Goal: Task Accomplishment & Management: Manage account settings

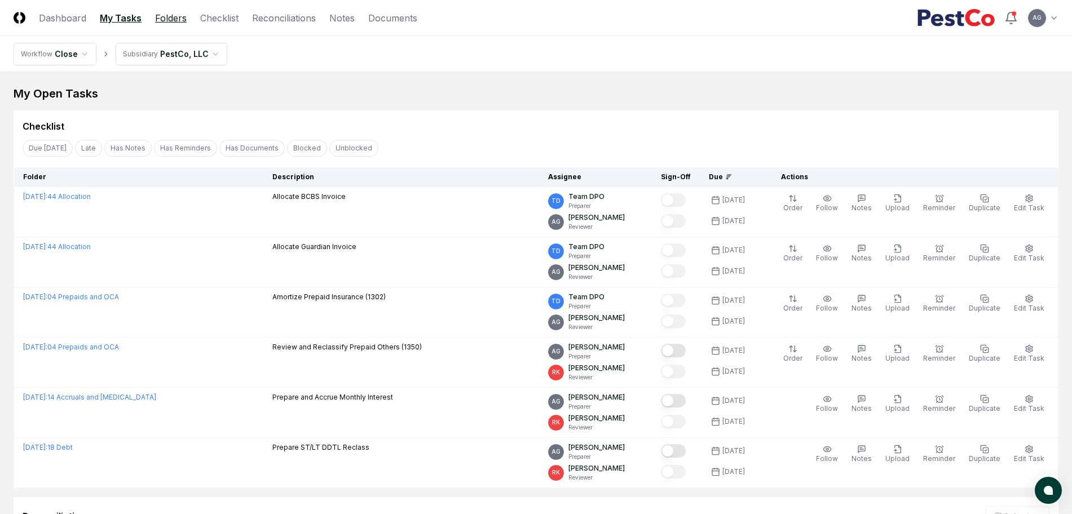
click at [162, 14] on link "Folders" at bounding box center [171, 18] width 32 height 14
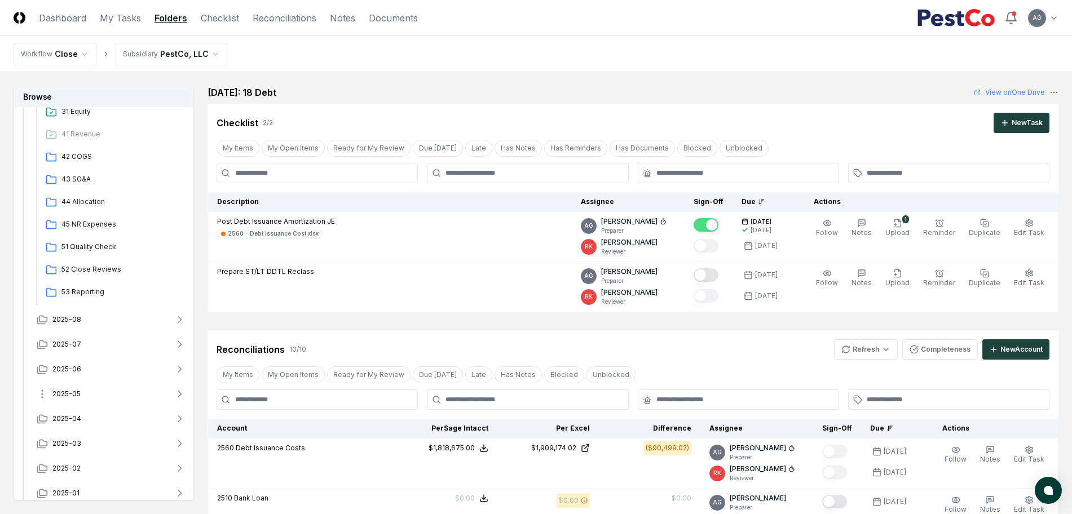
scroll to position [493, 0]
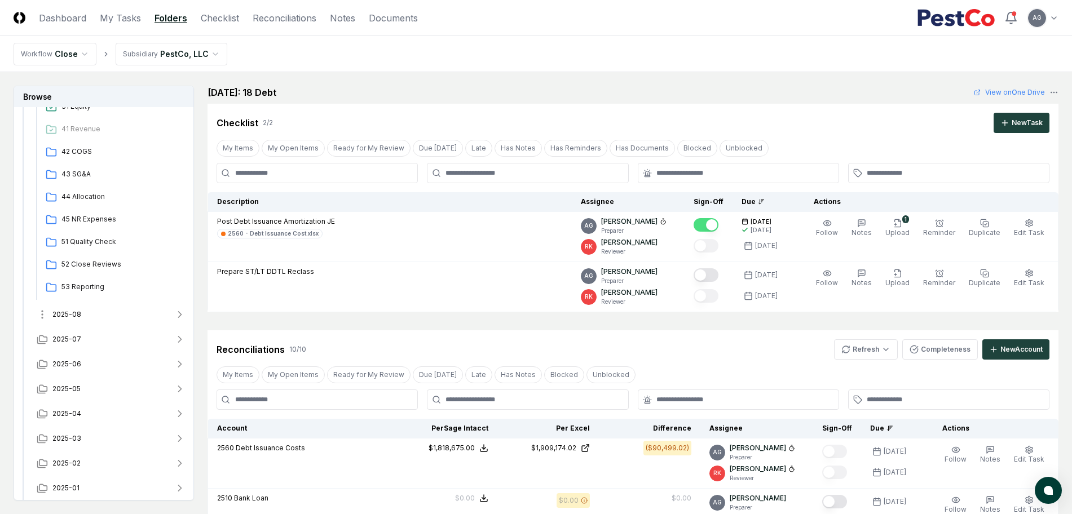
click at [109, 313] on button "2025-08" at bounding box center [111, 314] width 167 height 25
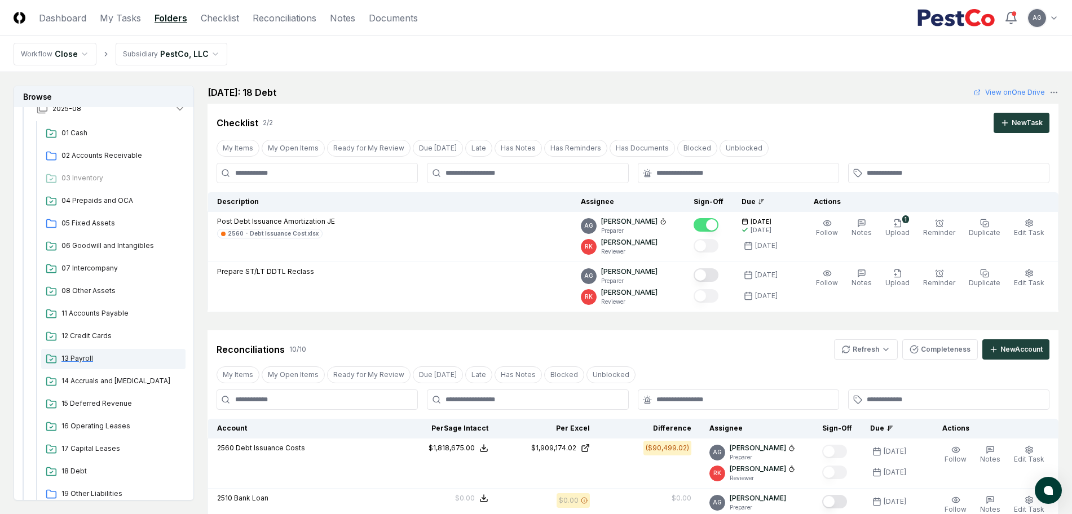
scroll to position [775, 0]
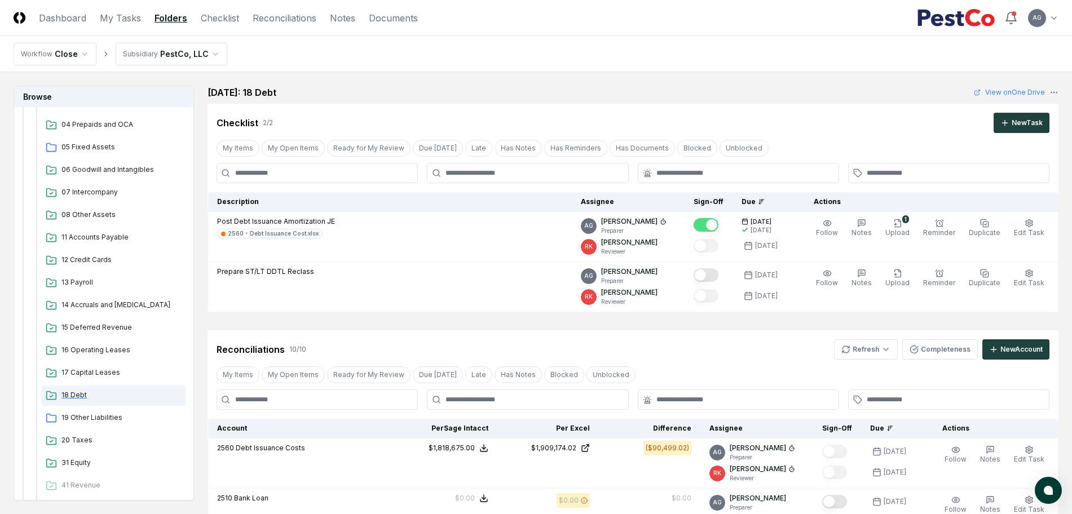
click at [76, 391] on span "18 Debt" at bounding box center [121, 395] width 120 height 10
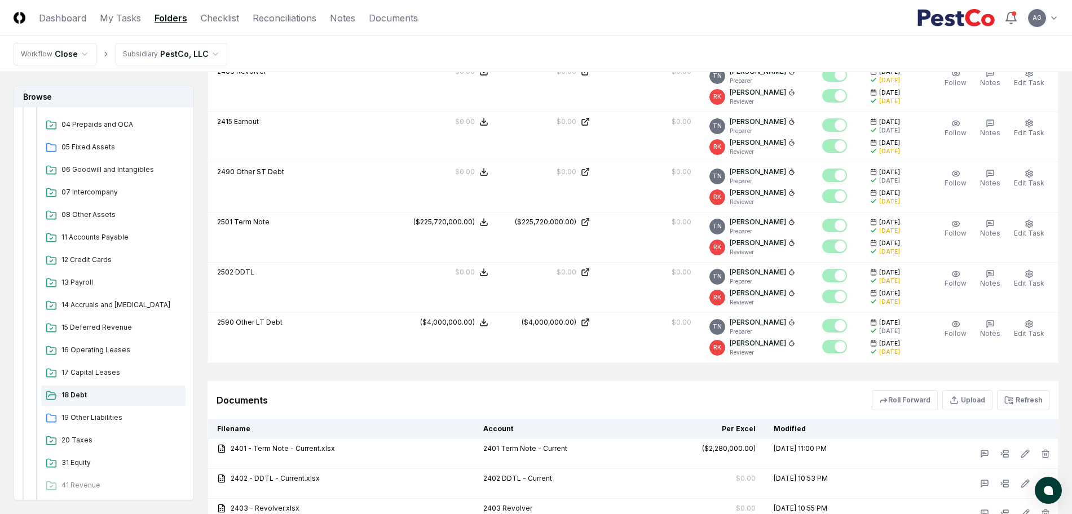
scroll to position [775, 0]
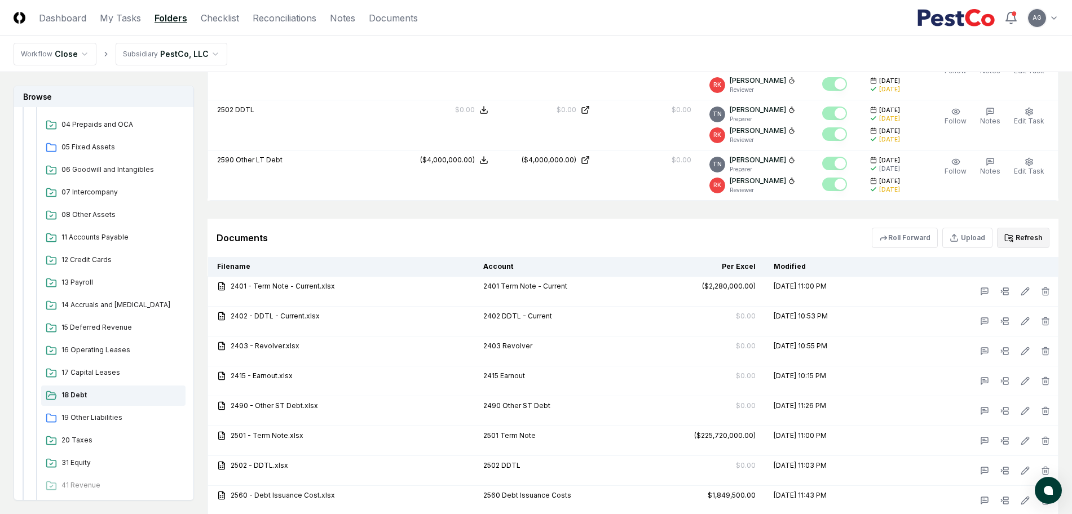
click at [1037, 236] on button "Refresh" at bounding box center [1023, 238] width 52 height 20
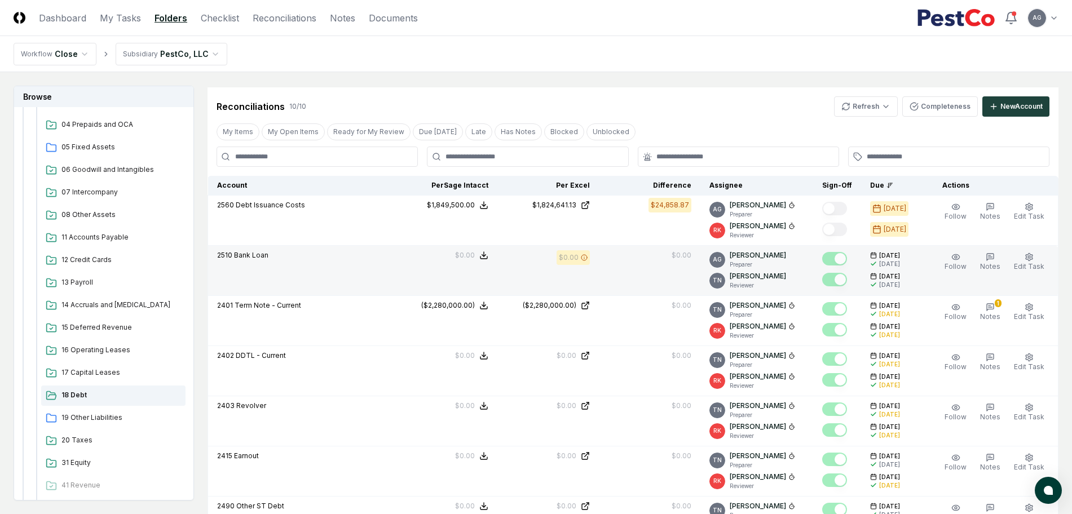
scroll to position [254, 0]
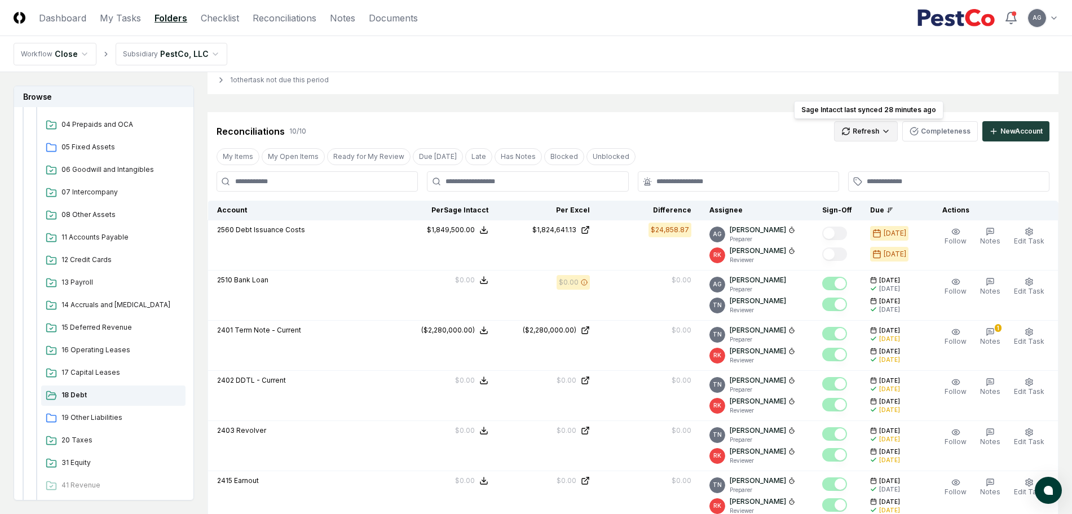
click at [862, 131] on html "CloseCore Dashboard My Tasks Folders Checklist Reconciliations Notes Documents …" at bounding box center [536, 447] width 1072 height 1402
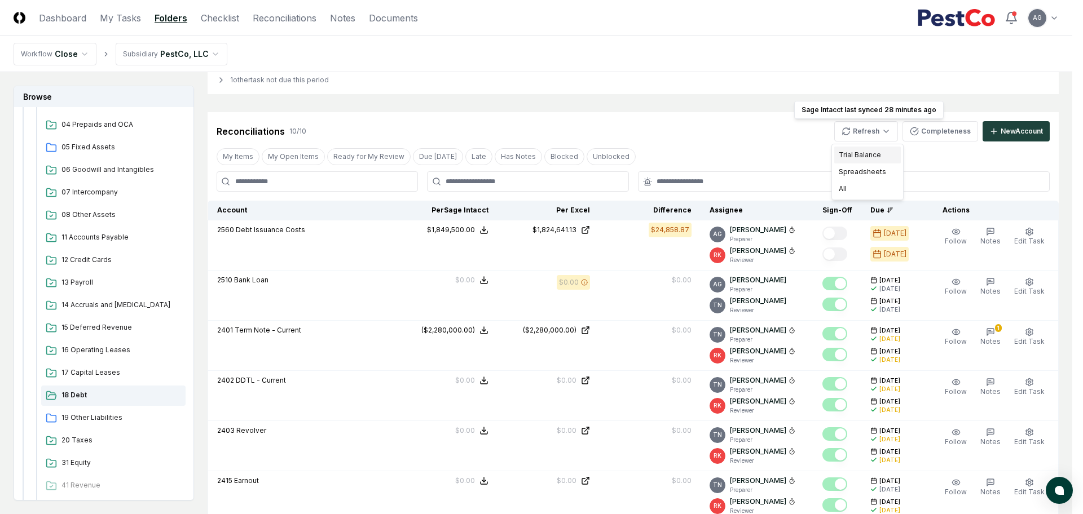
click at [855, 149] on div "Trial Balance" at bounding box center [867, 155] width 67 height 17
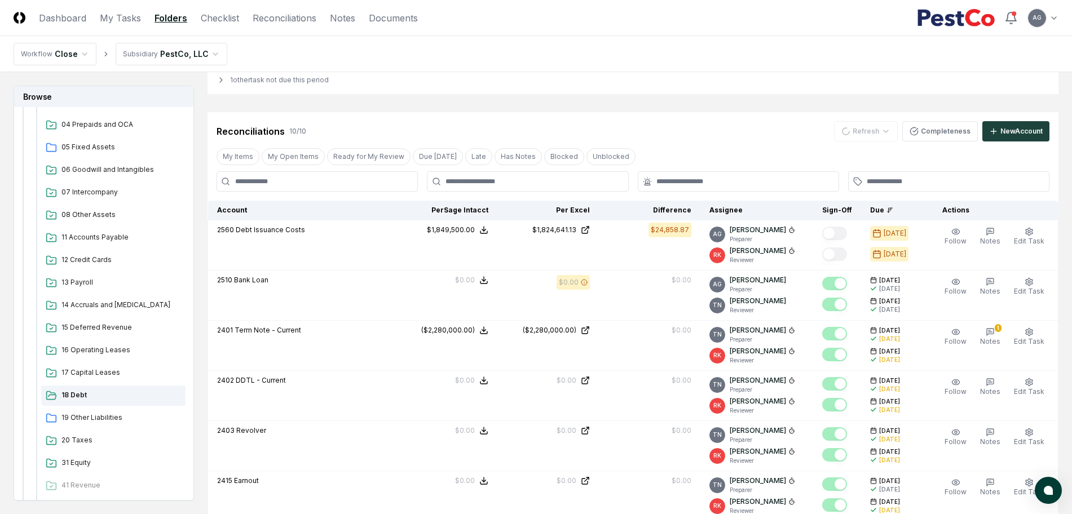
click at [724, 123] on div "Reconciliations 10 / 10 Refresh Completeness New Account" at bounding box center [633, 131] width 833 height 20
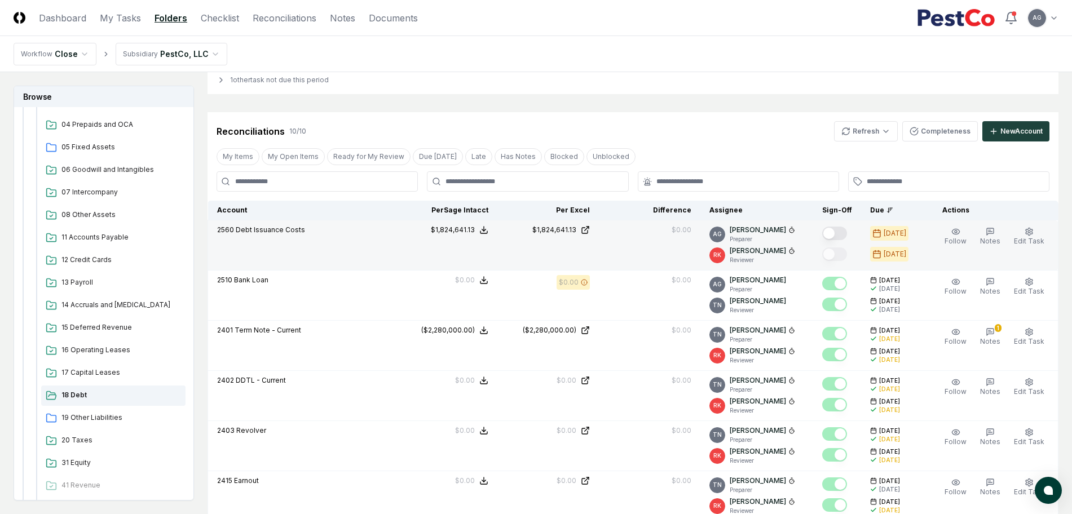
click at [843, 231] on button "Mark complete" at bounding box center [834, 234] width 25 height 14
click at [783, 125] on div "Reconciliations 10 / 10 Refresh Completeness New Account" at bounding box center [633, 131] width 833 height 20
click at [639, 90] on div "1 other task not due this period" at bounding box center [632, 80] width 851 height 28
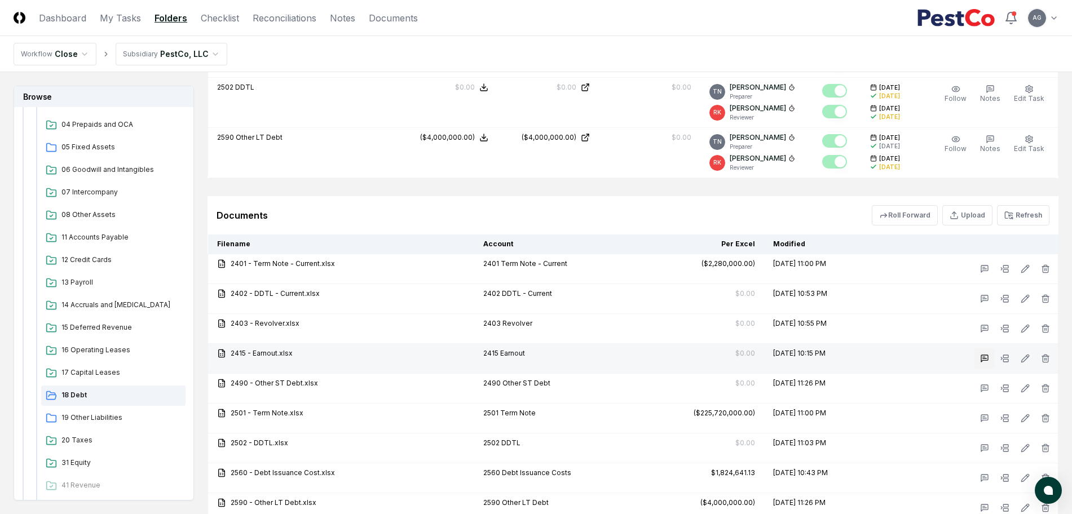
scroll to position [888, 0]
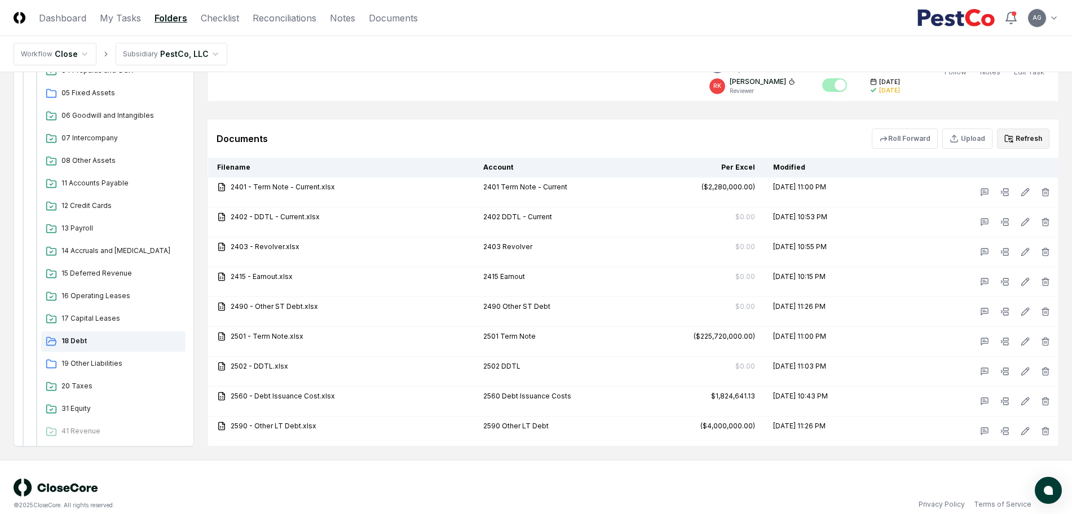
click at [1024, 141] on button "Refresh" at bounding box center [1023, 139] width 52 height 20
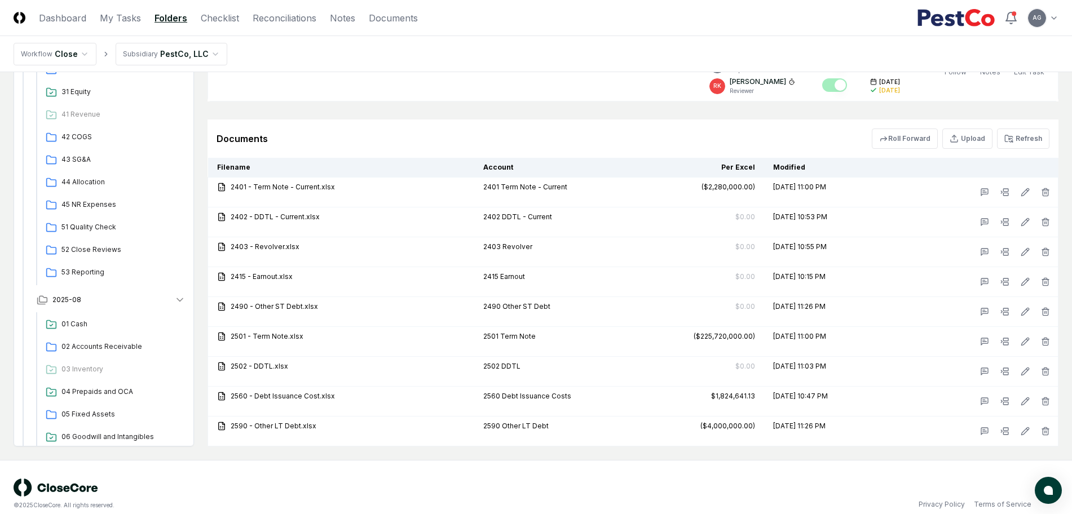
scroll to position [423, 0]
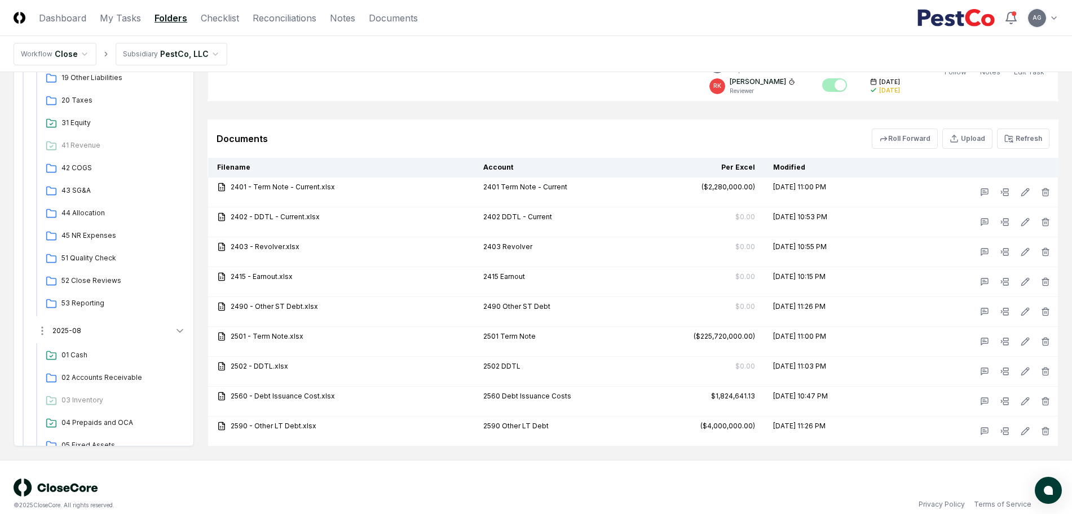
click at [125, 324] on button "2025-08" at bounding box center [111, 331] width 167 height 25
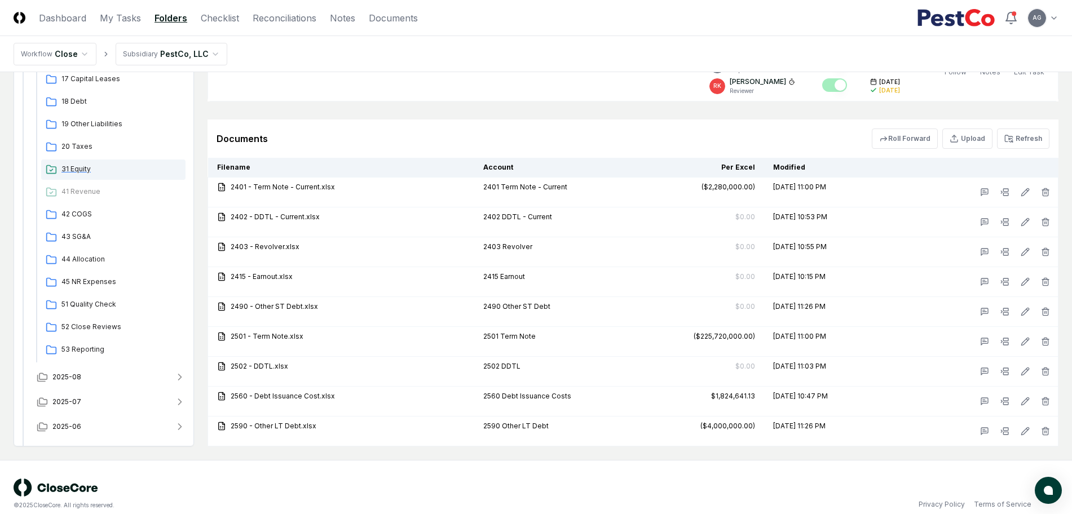
scroll to position [352, 0]
click at [115, 129] on span "18 Debt" at bounding box center [121, 126] width 120 height 10
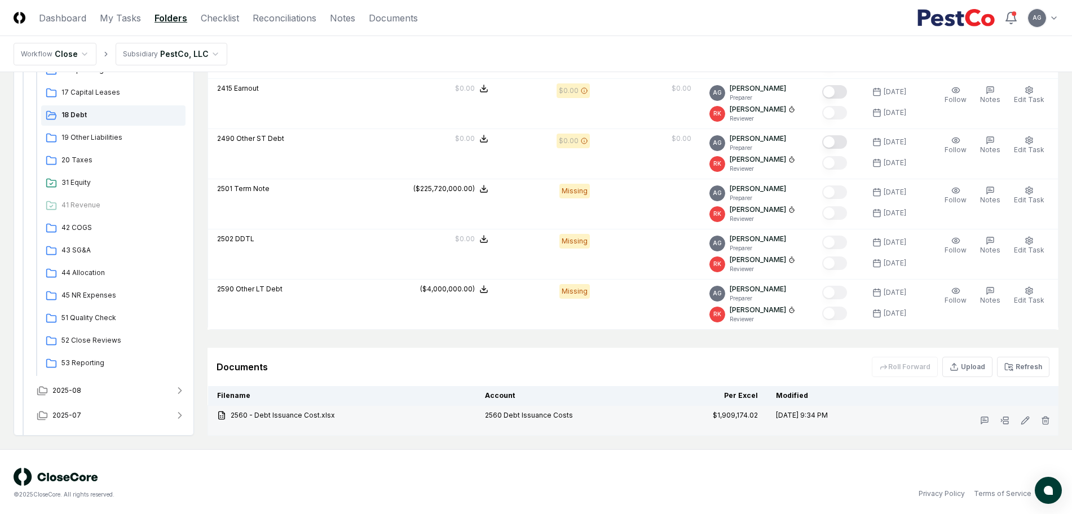
scroll to position [613, 0]
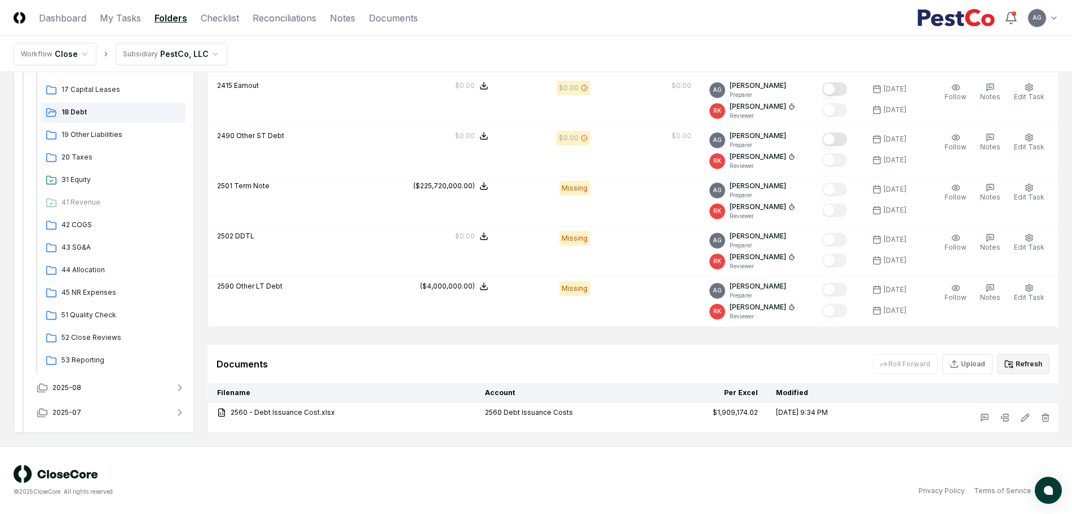
click at [1041, 358] on button "Refresh" at bounding box center [1023, 364] width 52 height 20
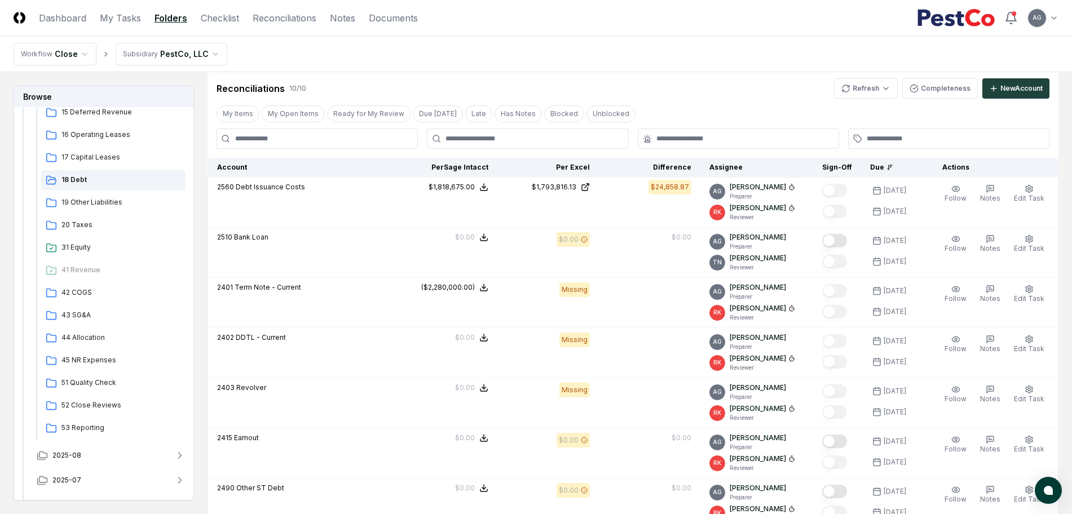
scroll to position [120, 0]
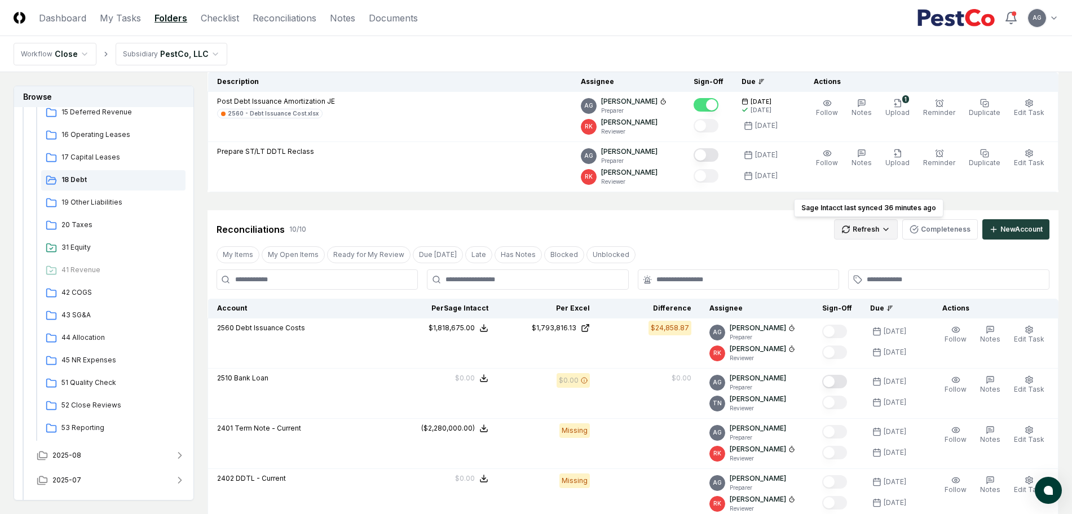
click at [890, 231] on html "CloseCore Dashboard My Tasks Folders Checklist Reconciliations Notes Documents …" at bounding box center [536, 444] width 1072 height 1128
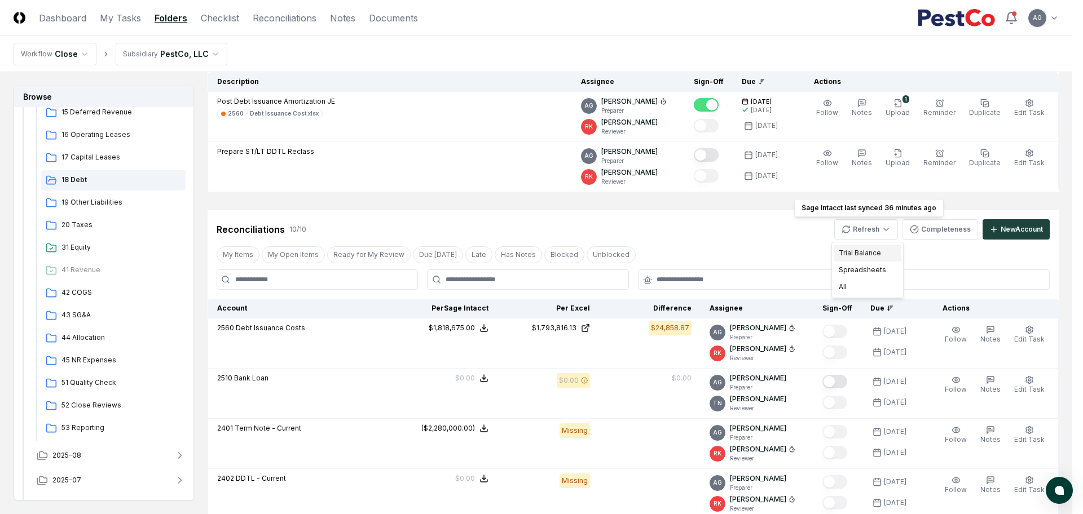
click at [864, 251] on div "Trial Balance" at bounding box center [867, 253] width 67 height 17
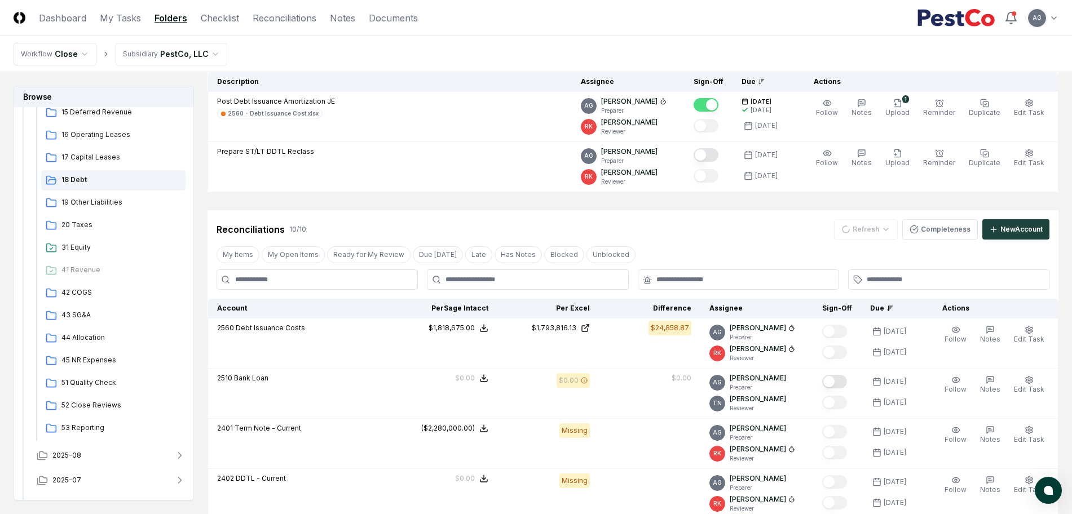
click at [758, 233] on div "Reconciliations 10 / 10 Refresh Completeness New Account" at bounding box center [633, 229] width 833 height 20
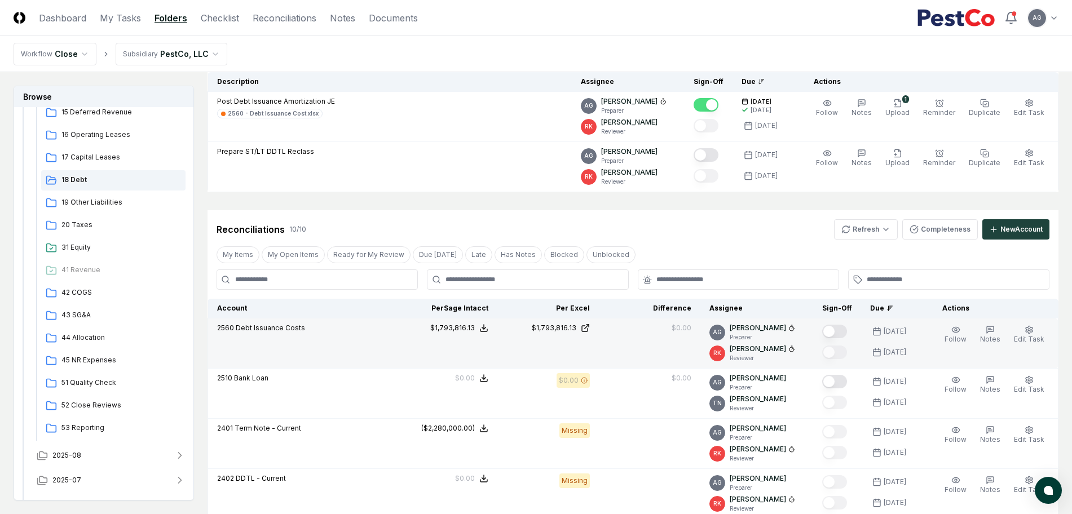
click at [847, 329] on button "Mark complete" at bounding box center [834, 332] width 25 height 14
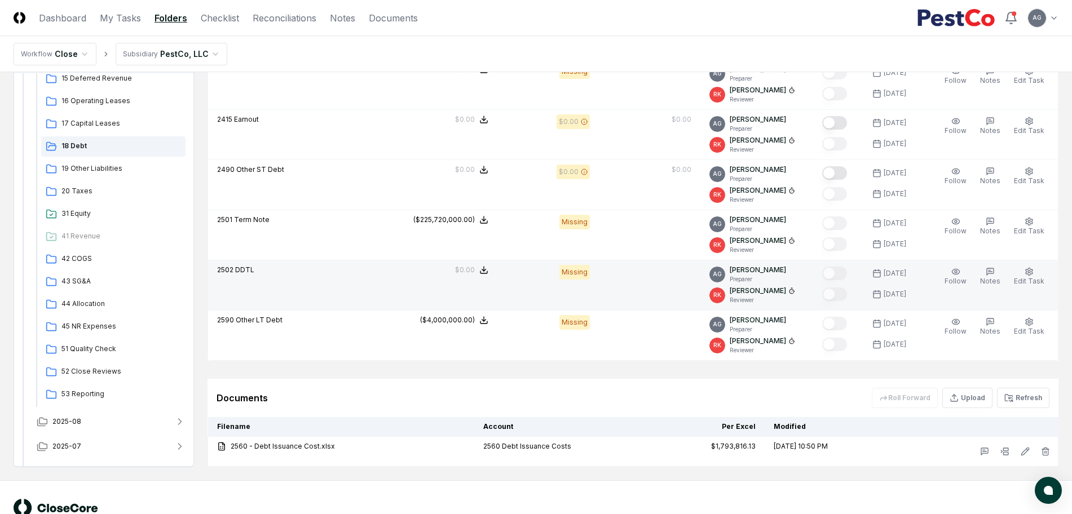
scroll to position [613, 0]
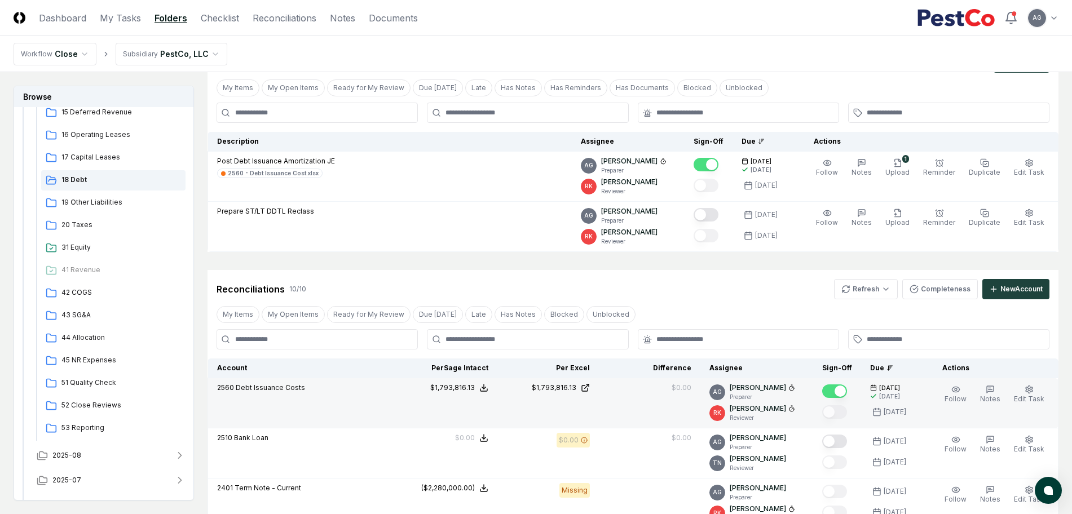
scroll to position [0, 0]
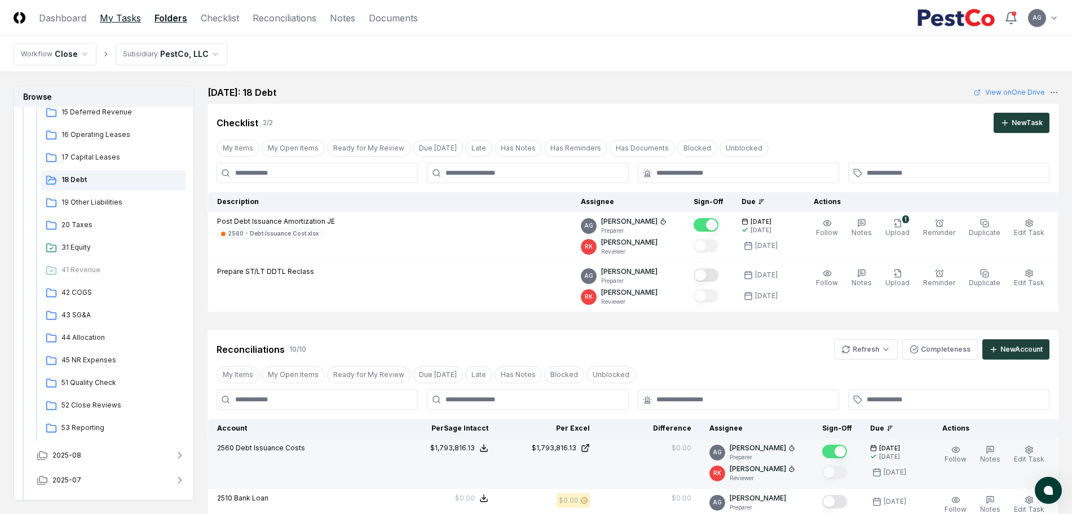
click at [113, 16] on link "My Tasks" at bounding box center [120, 18] width 41 height 14
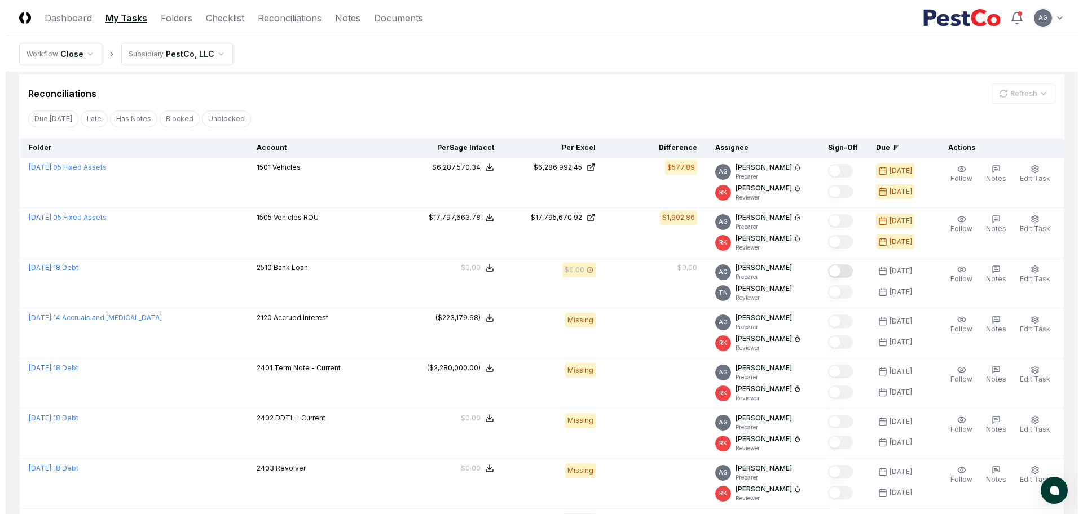
scroll to position [352, 0]
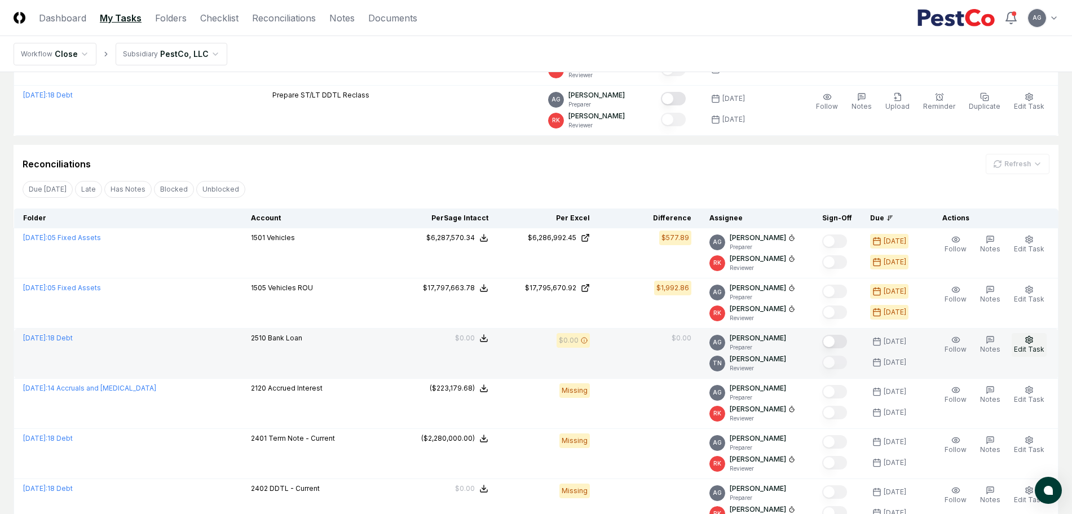
click at [1033, 345] on span "Edit Task" at bounding box center [1029, 349] width 30 height 8
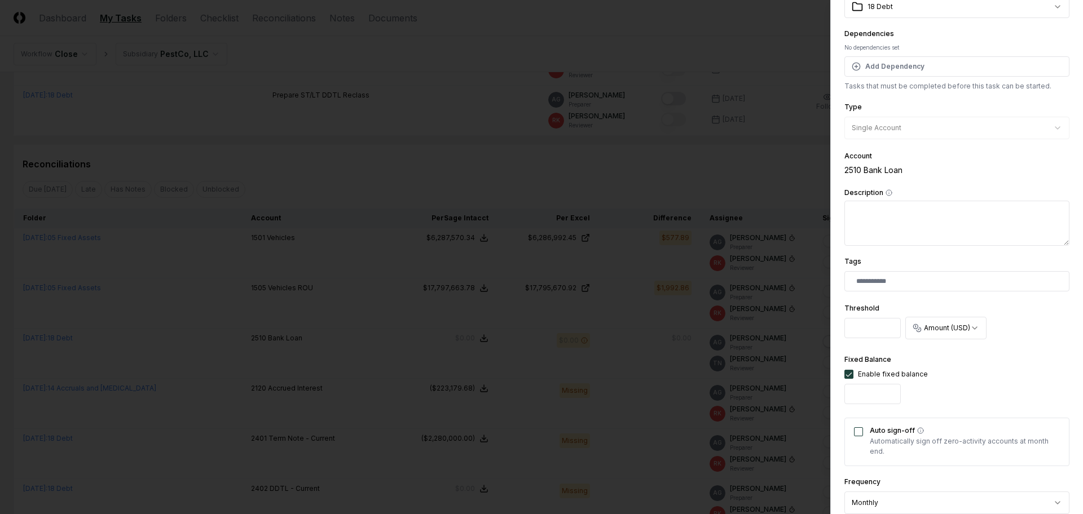
scroll to position [141, 0]
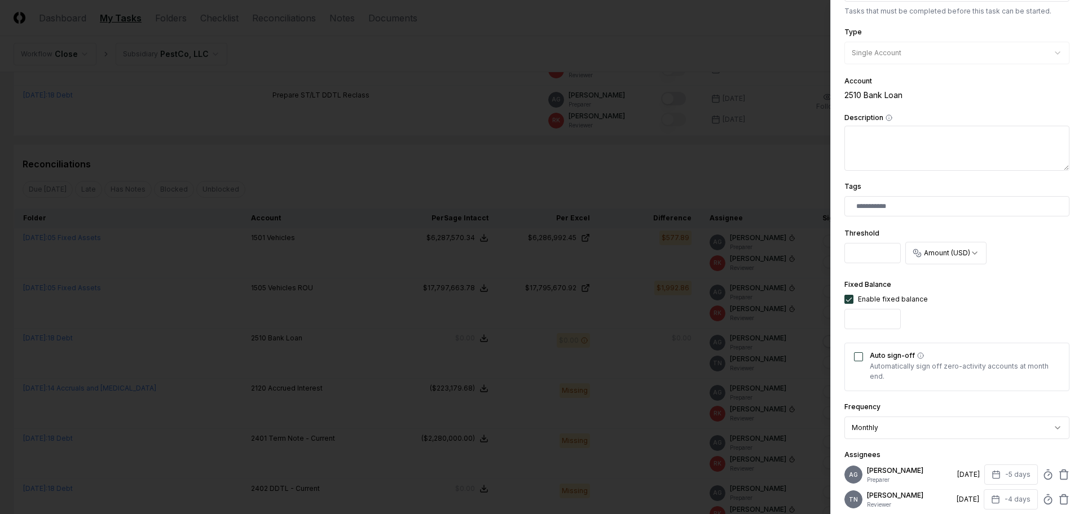
click at [856, 359] on button "Auto sign-off" at bounding box center [858, 356] width 9 height 9
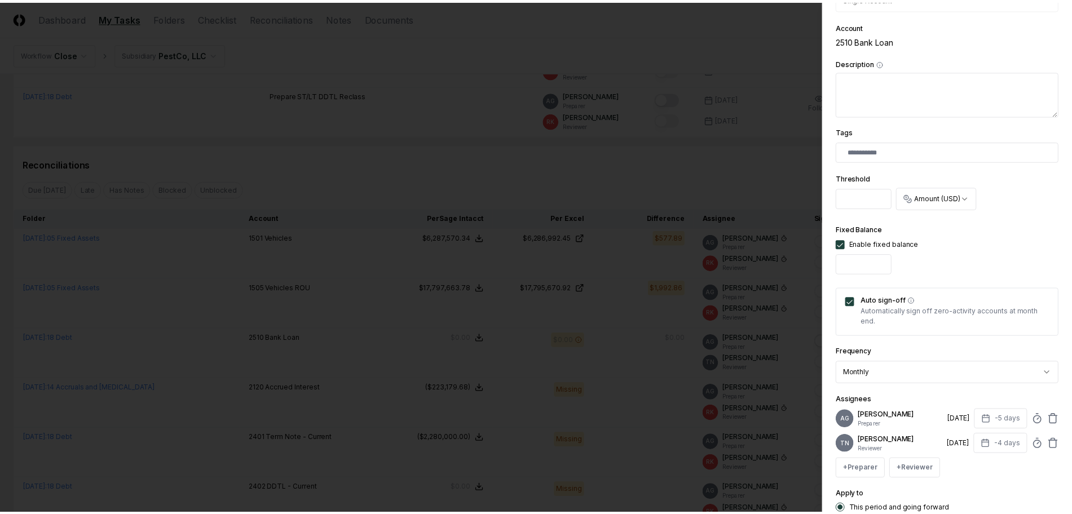
scroll to position [282, 0]
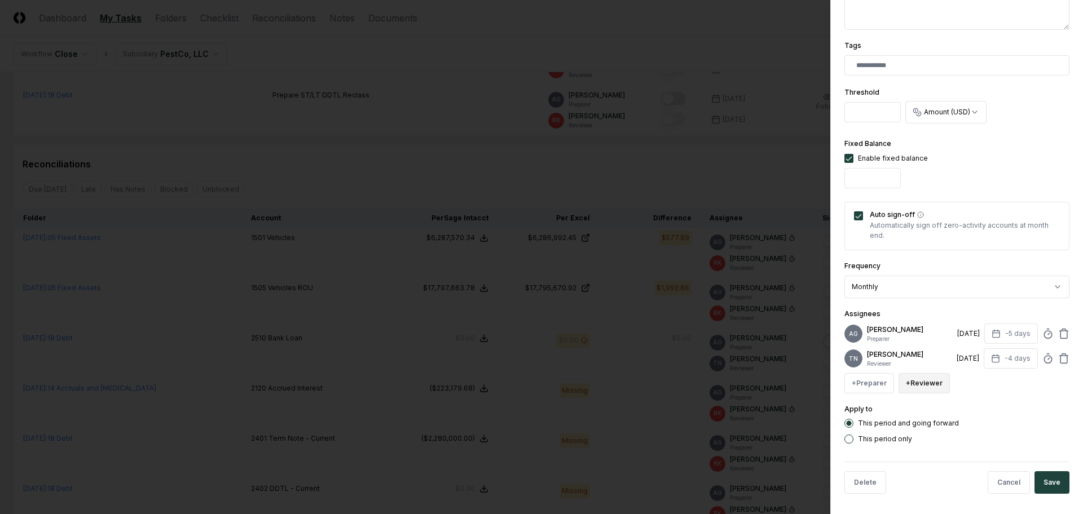
click at [924, 394] on button "+ Reviewer" at bounding box center [923, 383] width 51 height 20
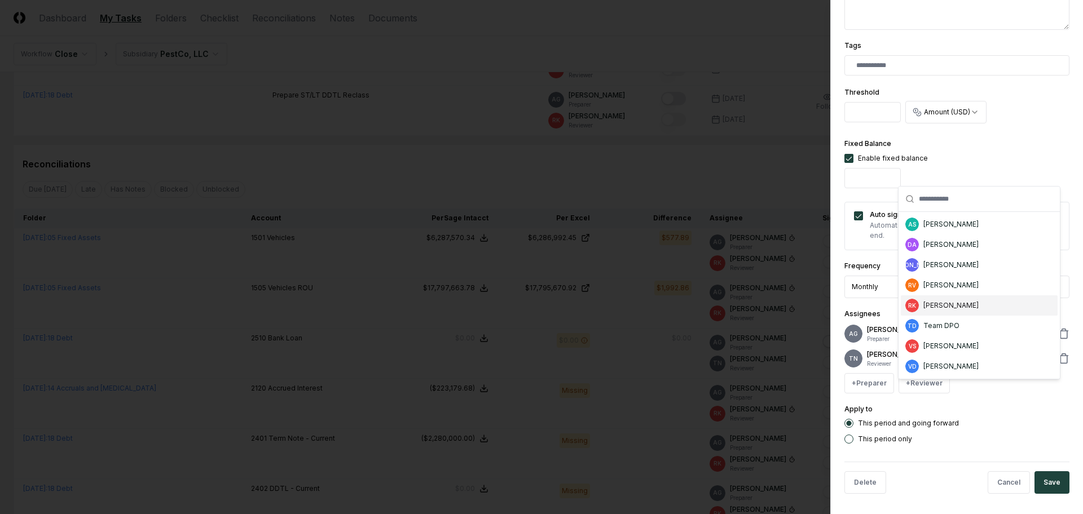
click at [939, 304] on div "[PERSON_NAME]" at bounding box center [950, 306] width 55 height 10
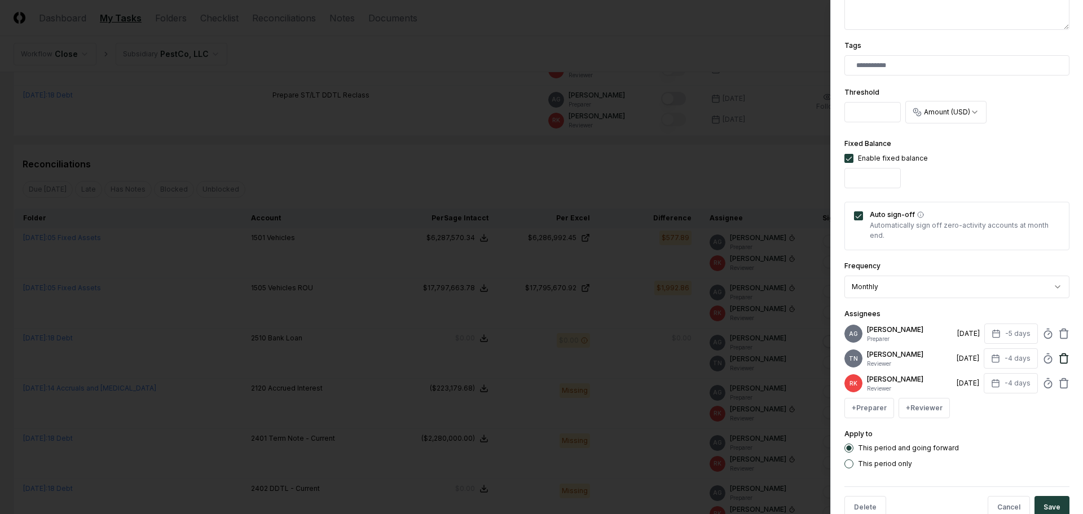
click at [1058, 364] on icon at bounding box center [1063, 358] width 11 height 11
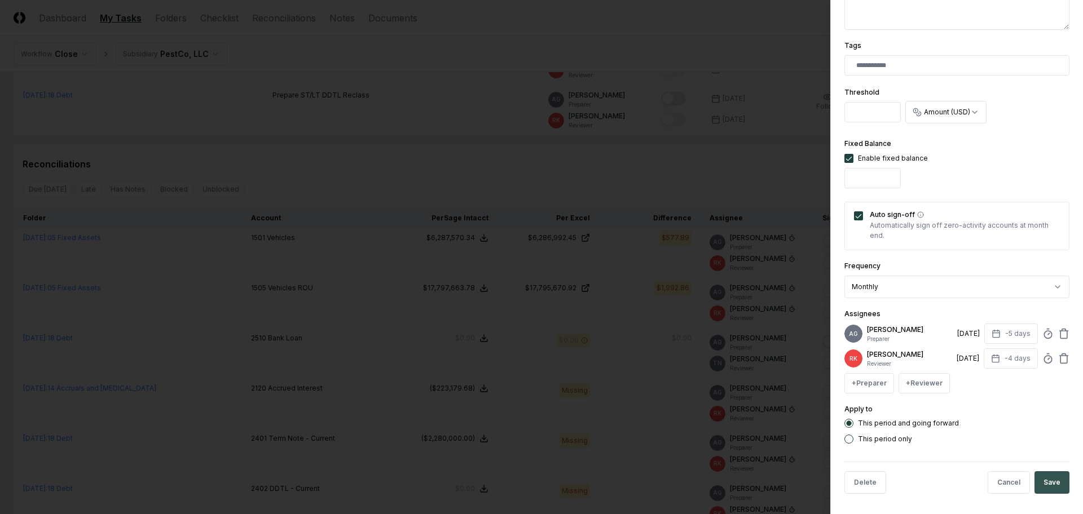
click at [1042, 492] on button "Save" at bounding box center [1051, 482] width 35 height 23
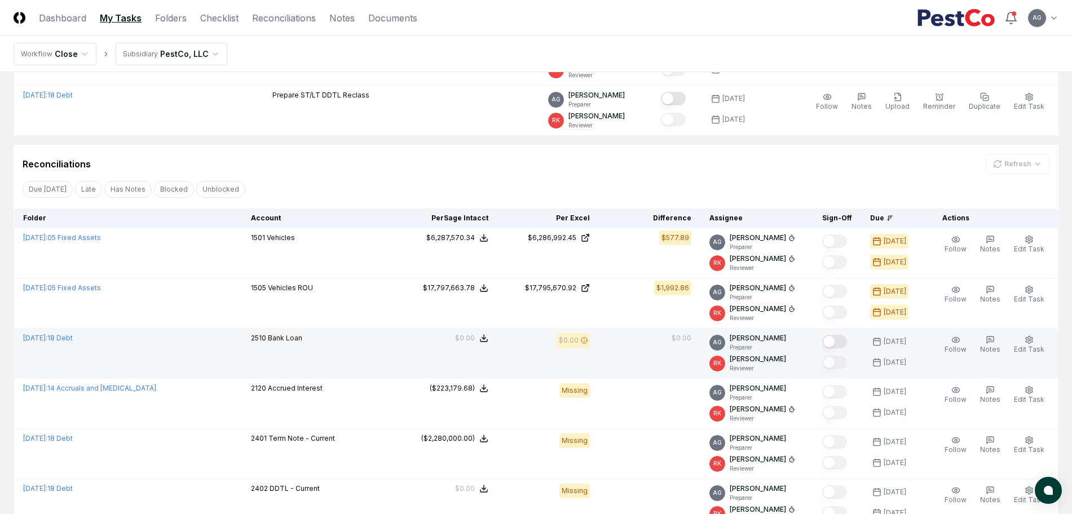
click at [662, 350] on td "$0.00" at bounding box center [649, 354] width 101 height 50
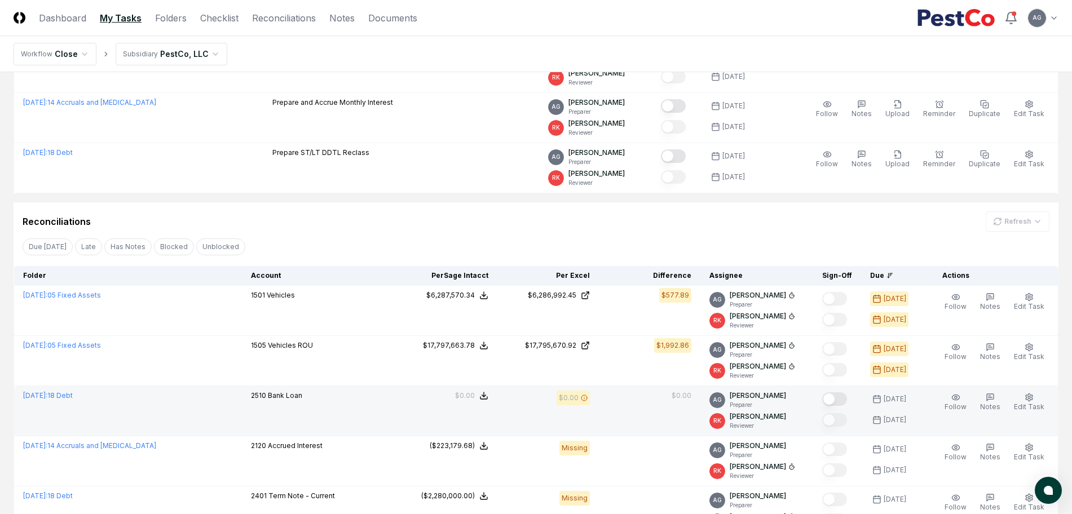
scroll to position [236, 0]
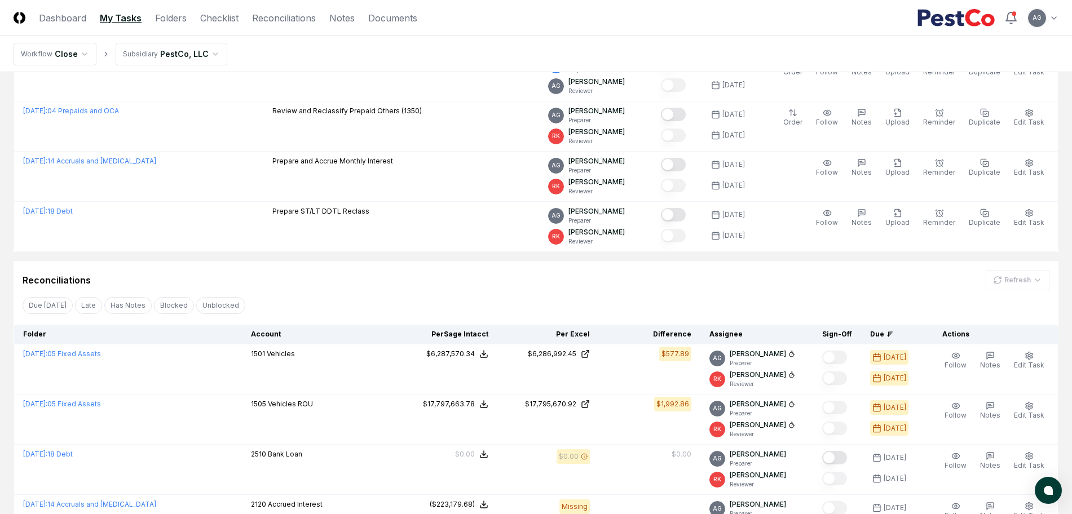
click at [646, 278] on div "Reconciliations Refresh" at bounding box center [536, 280] width 1027 height 20
click at [432, 283] on div "Reconciliations Refresh" at bounding box center [536, 280] width 1027 height 20
click at [421, 275] on div "Reconciliations Refresh" at bounding box center [536, 280] width 1027 height 20
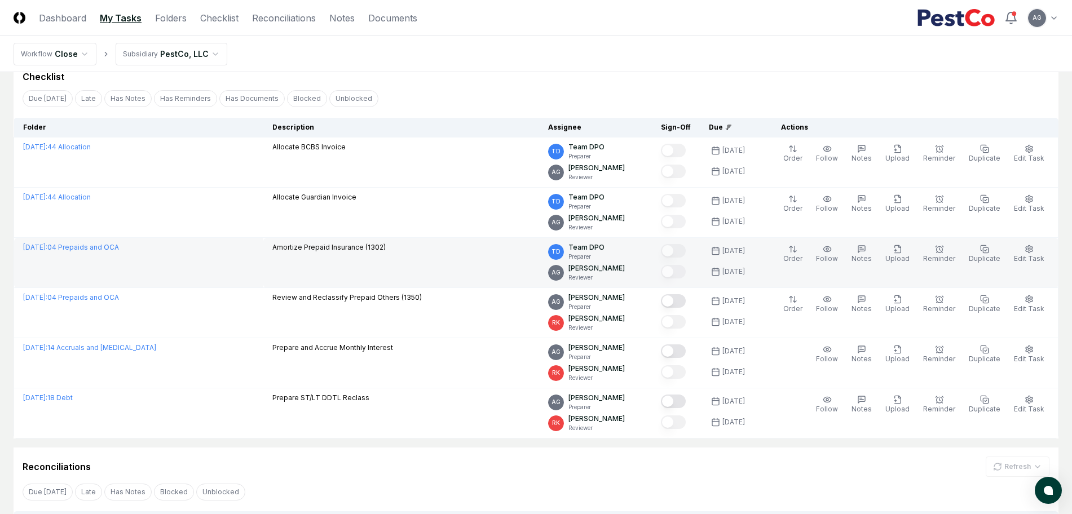
scroll to position [0, 0]
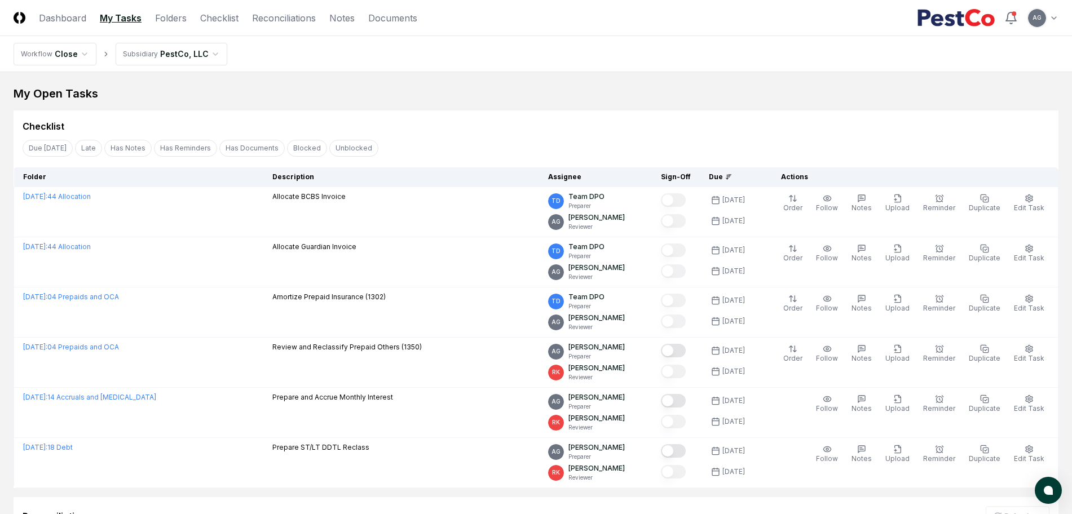
click at [421, 117] on div "Checklist" at bounding box center [536, 122] width 1045 height 23
click at [410, 113] on div "Checklist" at bounding box center [536, 122] width 1045 height 23
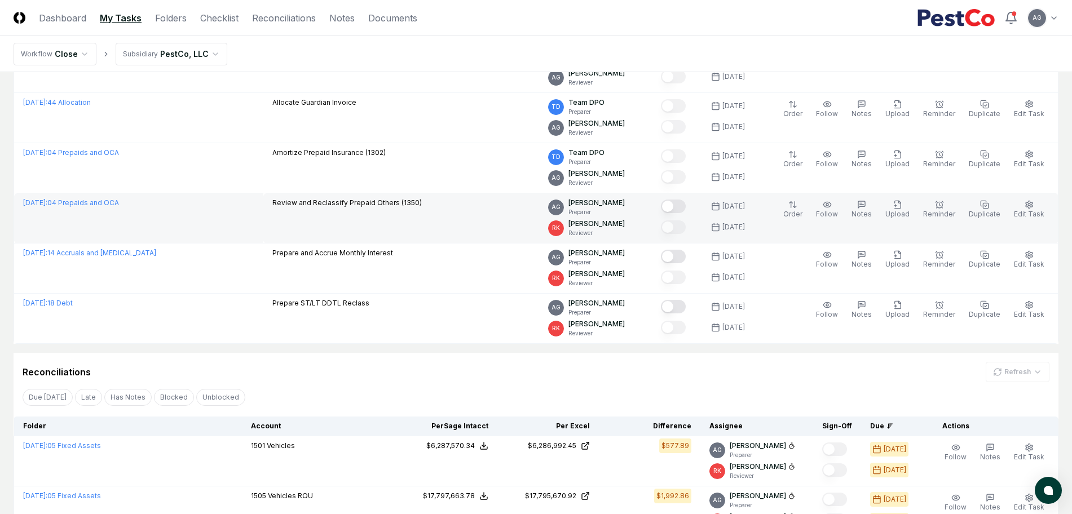
scroll to position [211, 0]
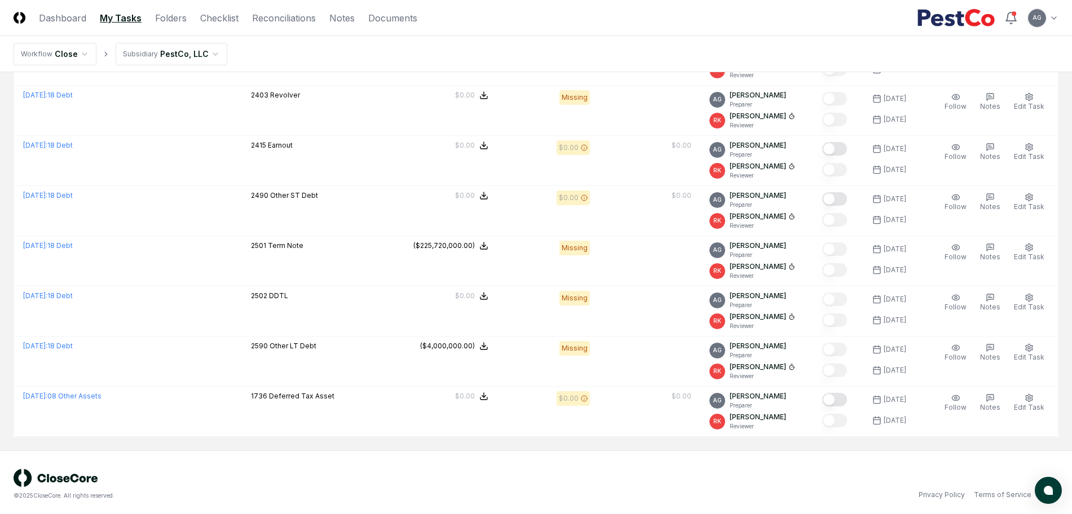
scroll to position [800, 0]
